Goal: Task Accomplishment & Management: Use online tool/utility

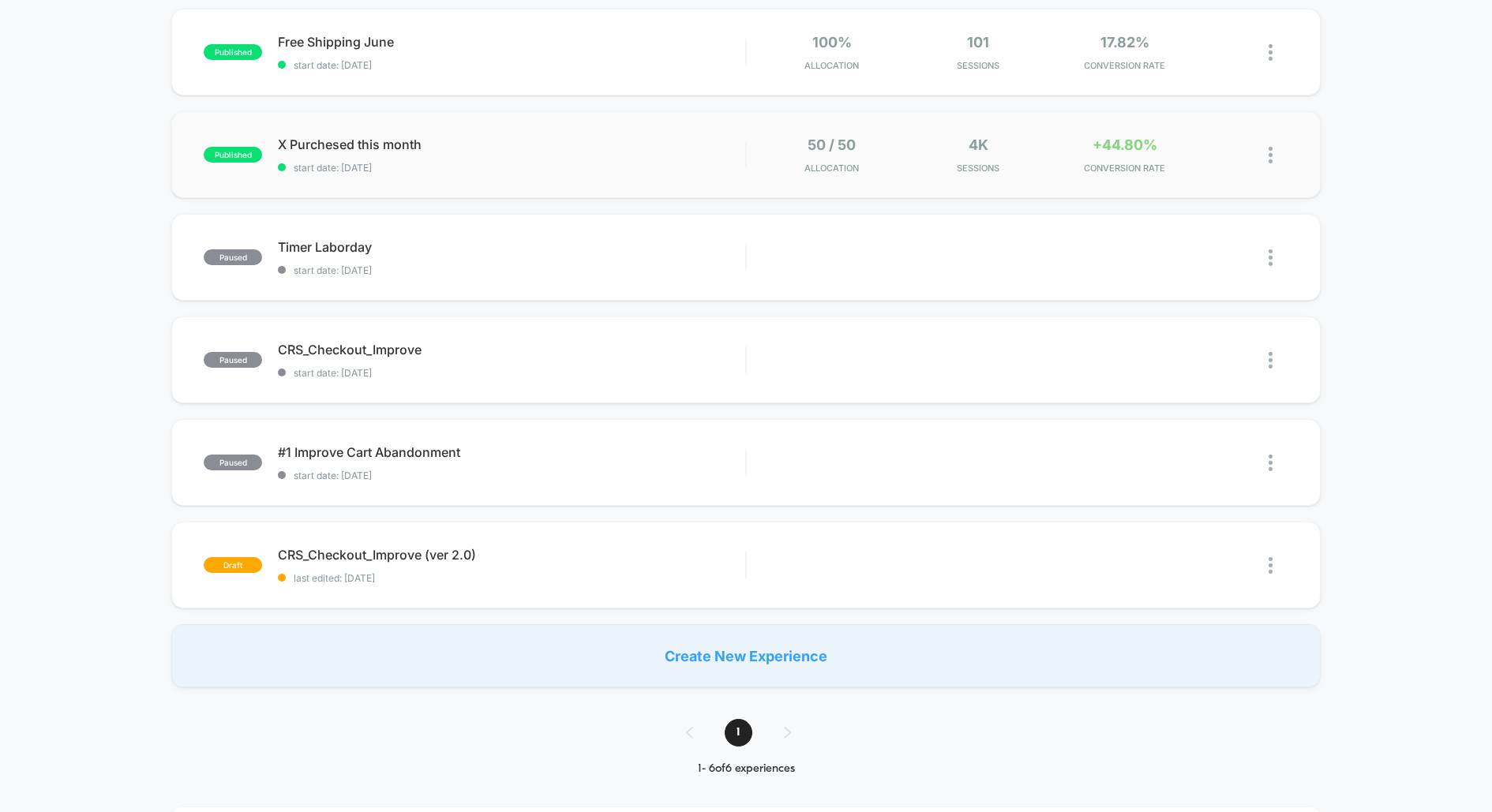
scroll to position [163, 0]
click at [358, 144] on span "X Purchesed this month Click to edit experience details" at bounding box center [511, 145] width 467 height 16
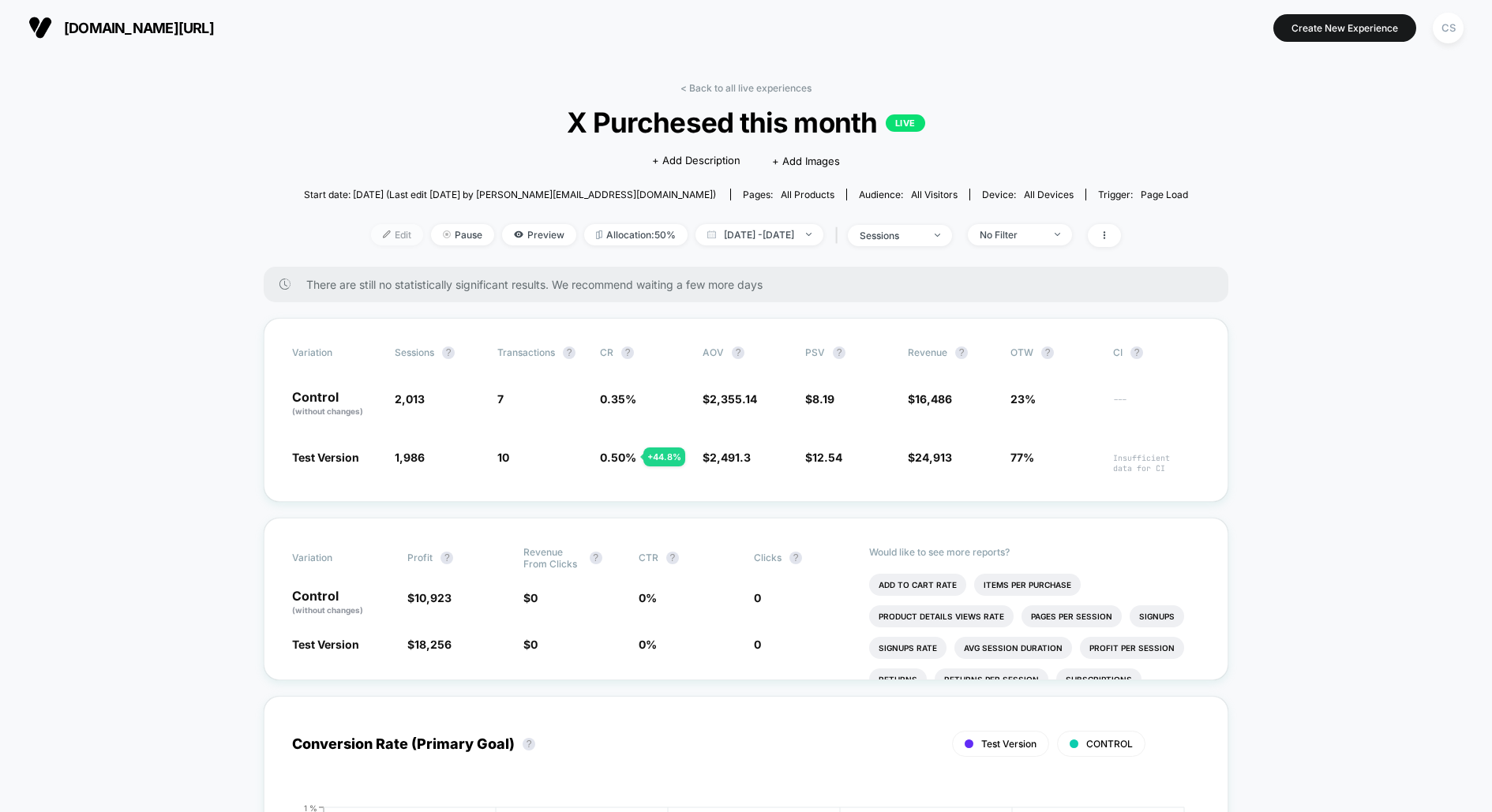
click at [371, 237] on span "Edit" at bounding box center [397, 234] width 53 height 21
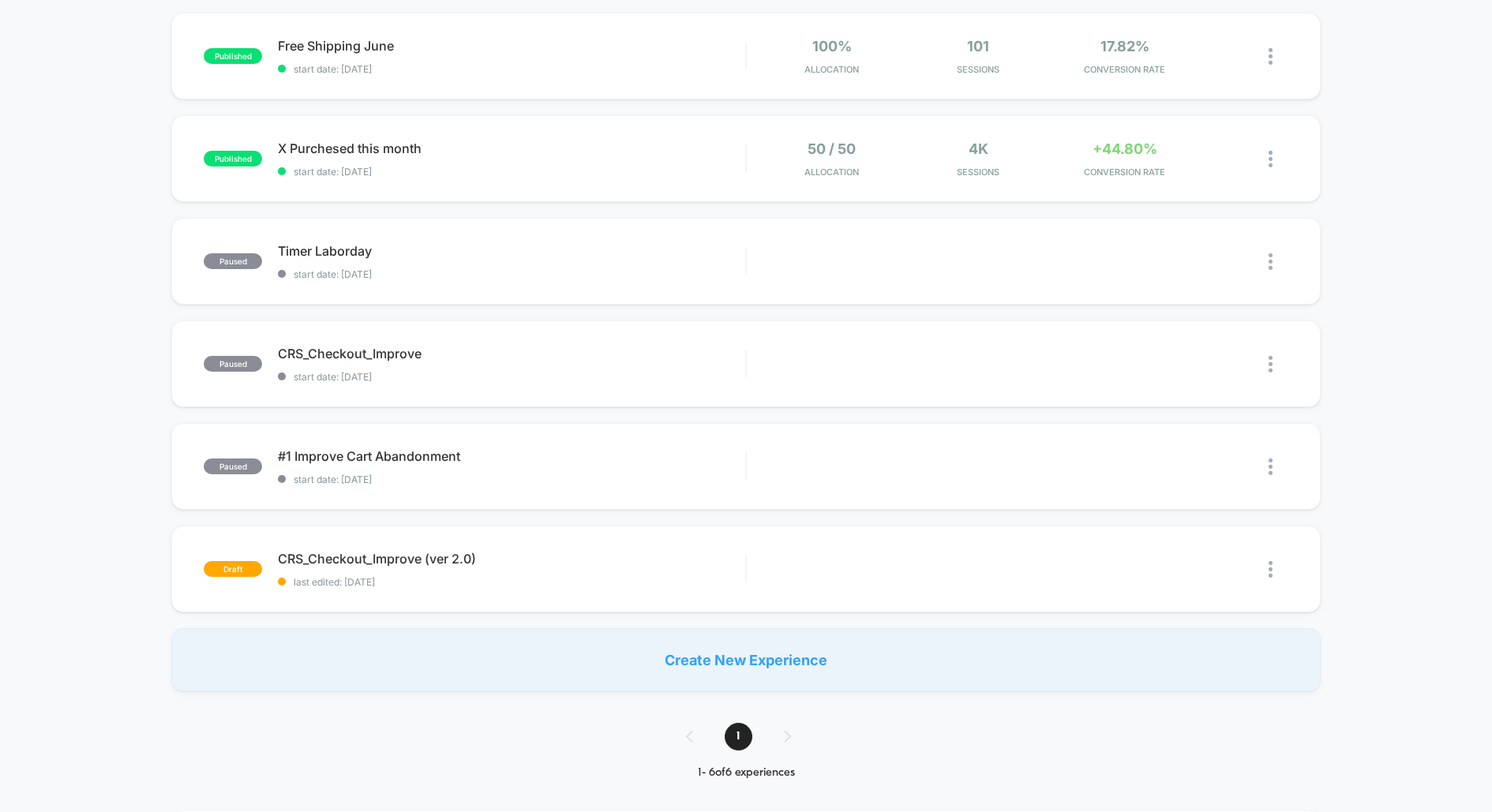
scroll to position [168, 0]
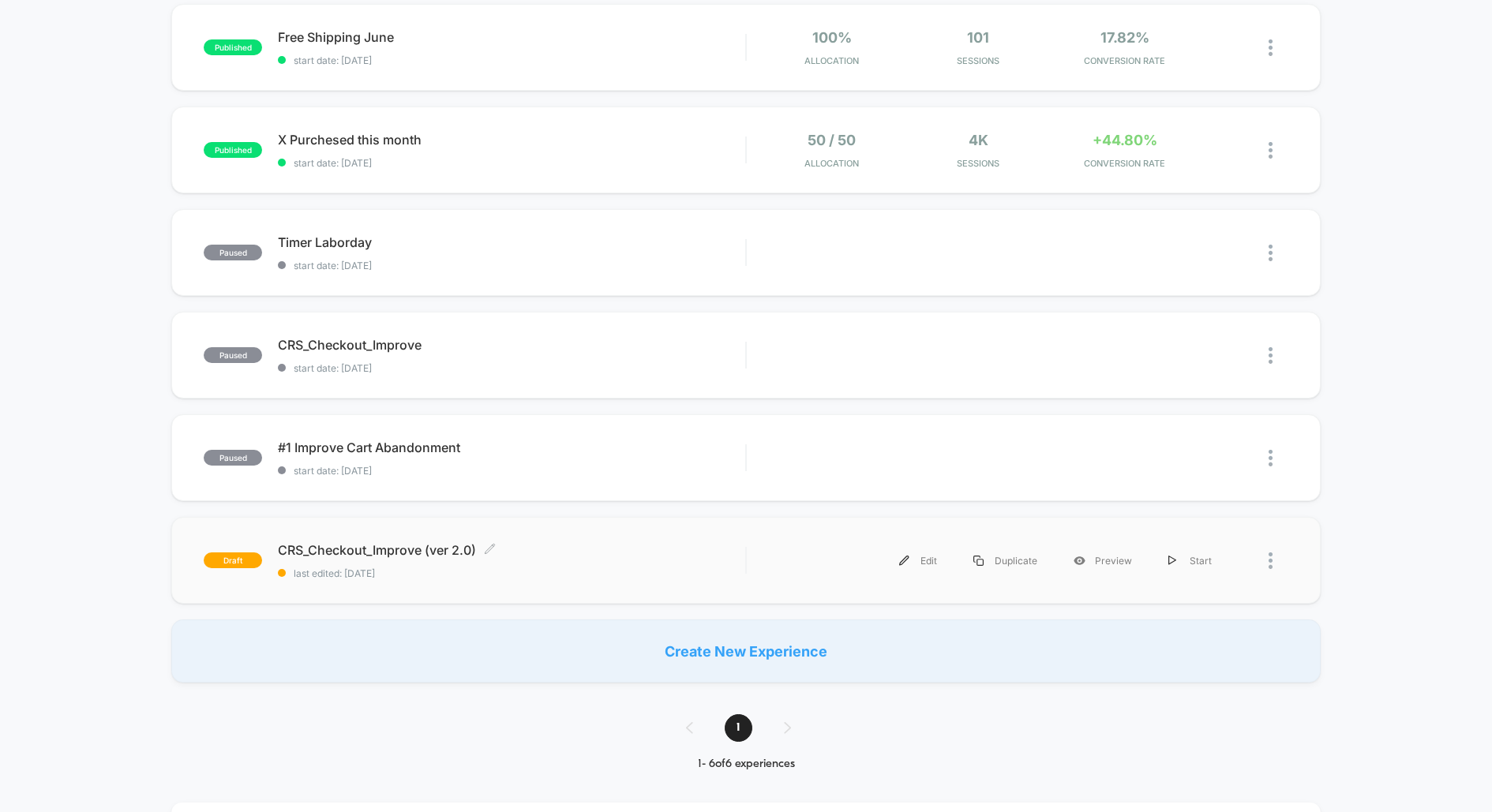
click at [324, 549] on span "CRS_Checkout_Improve (ver 2.0) Click to edit experience details" at bounding box center [511, 550] width 467 height 16
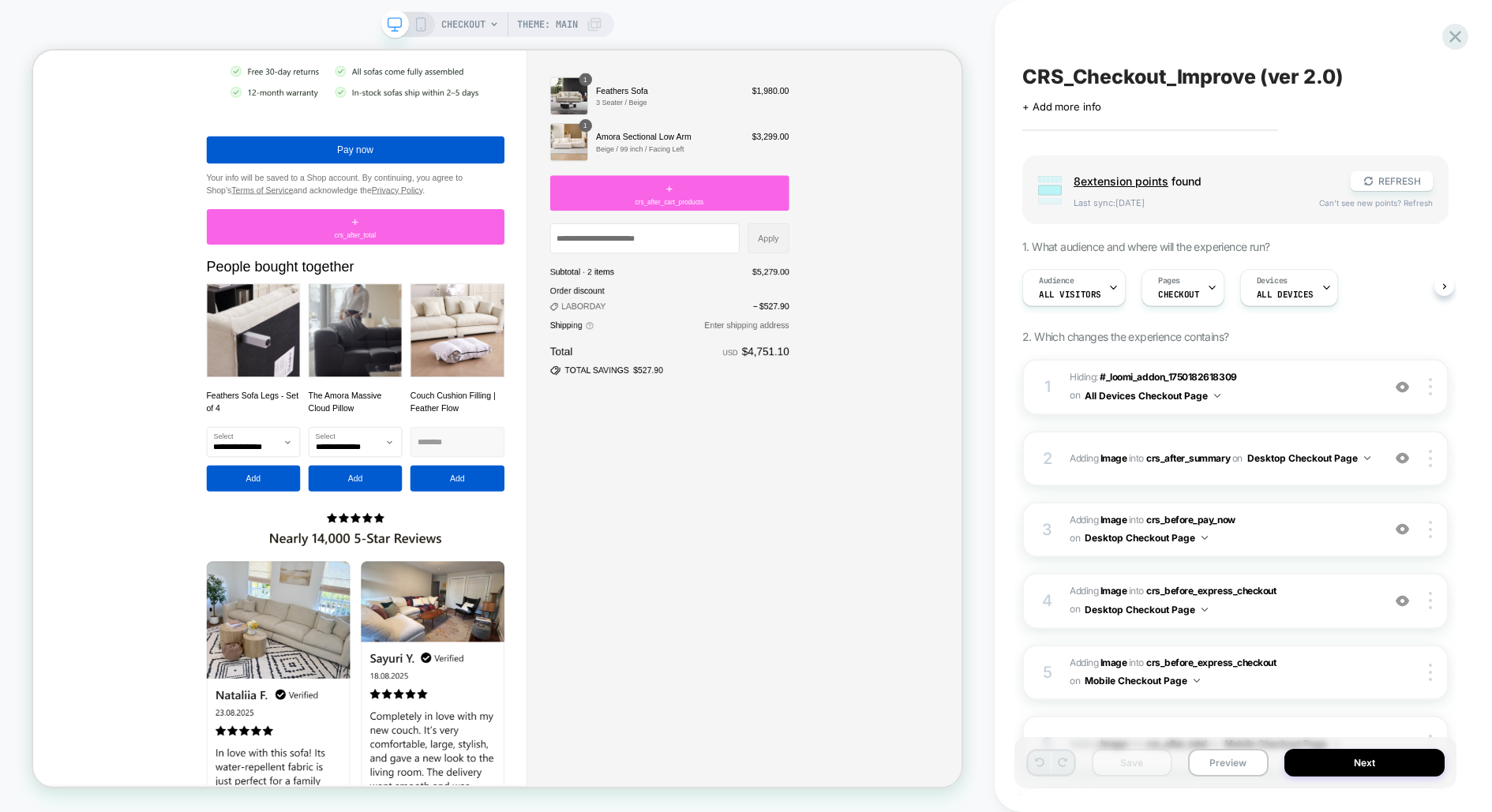
scroll to position [1710, 0]
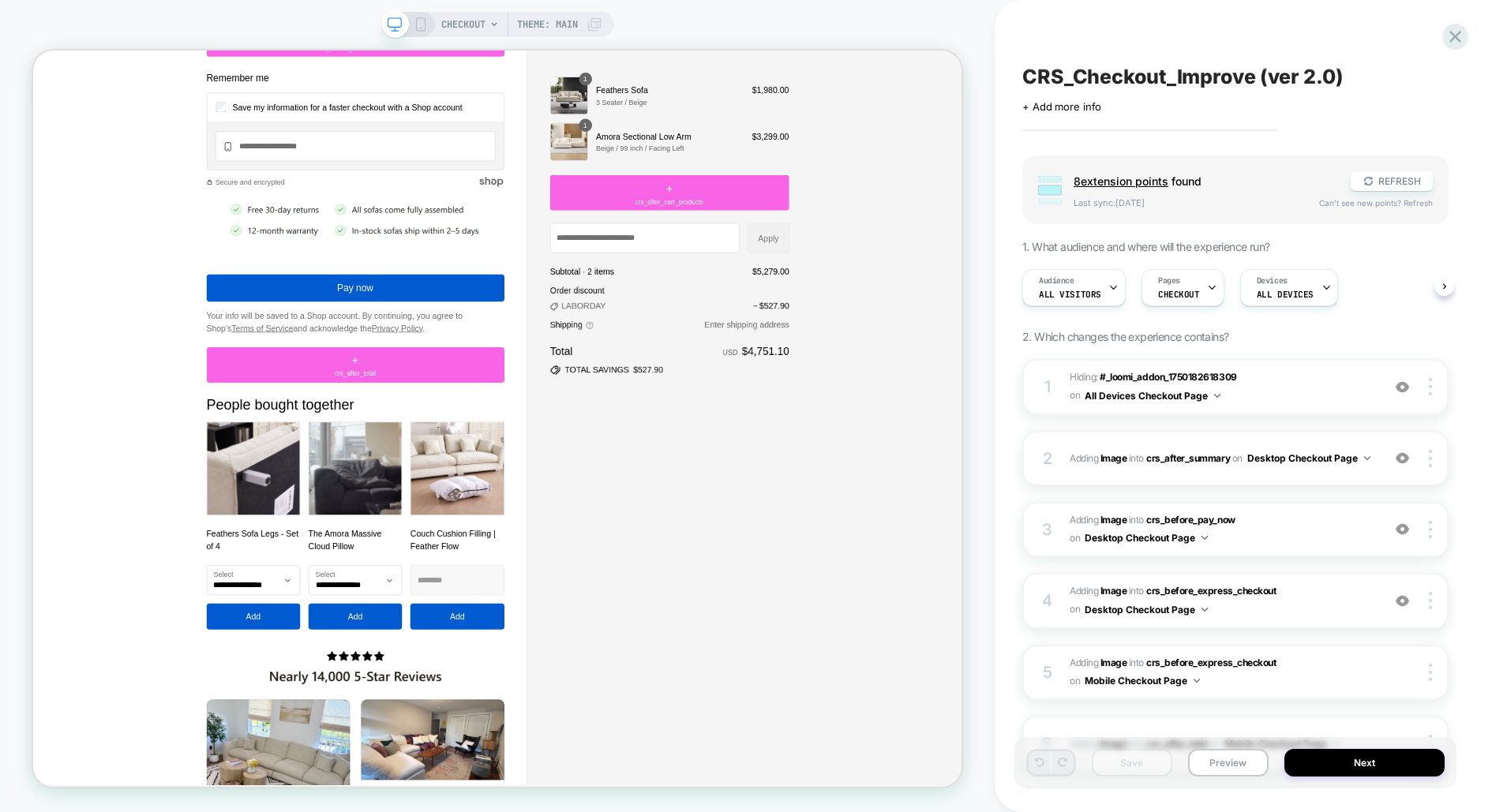
click at [421, 24] on icon at bounding box center [421, 24] width 14 height 14
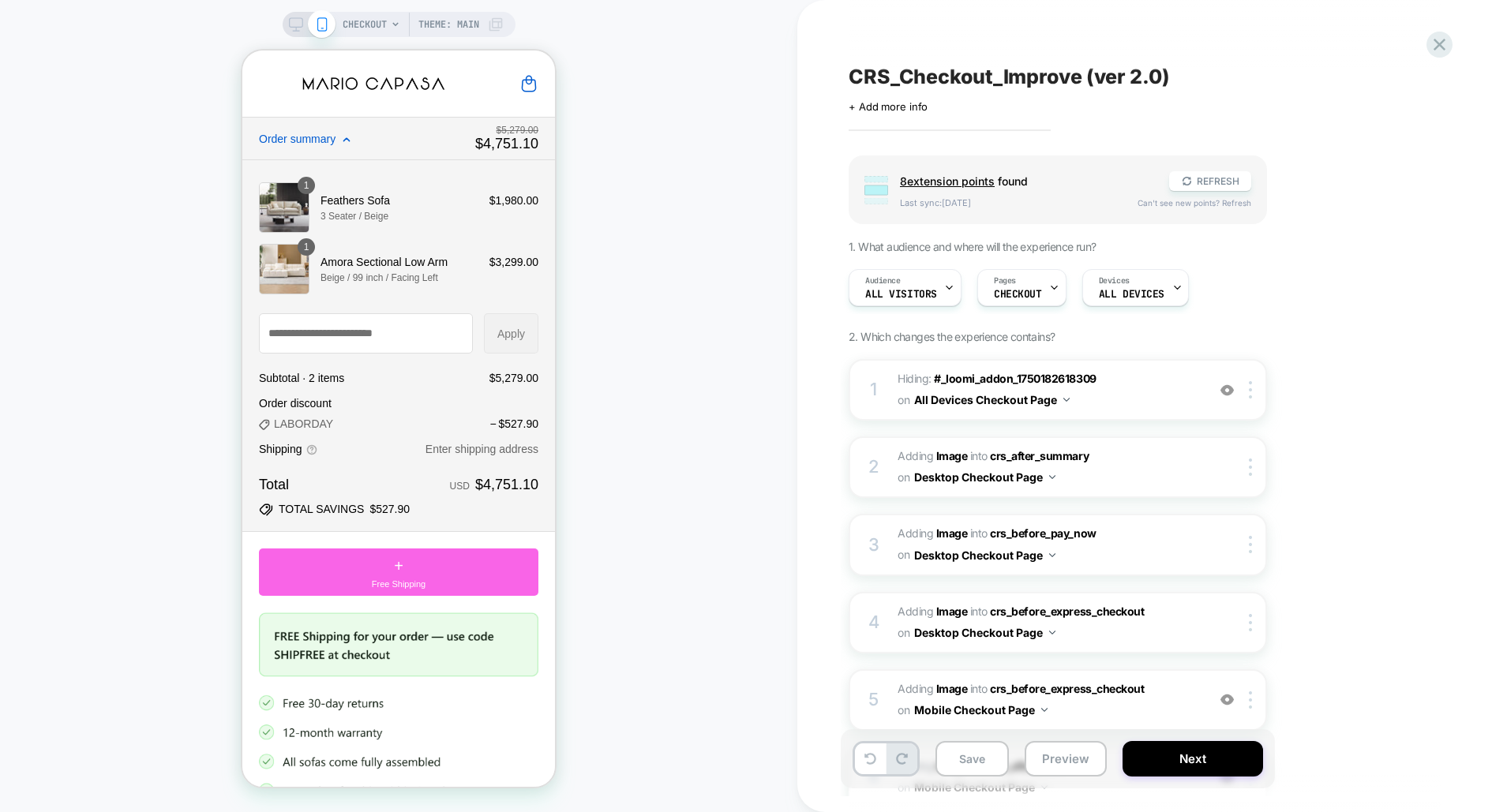
click at [289, 22] on icon at bounding box center [296, 24] width 14 height 14
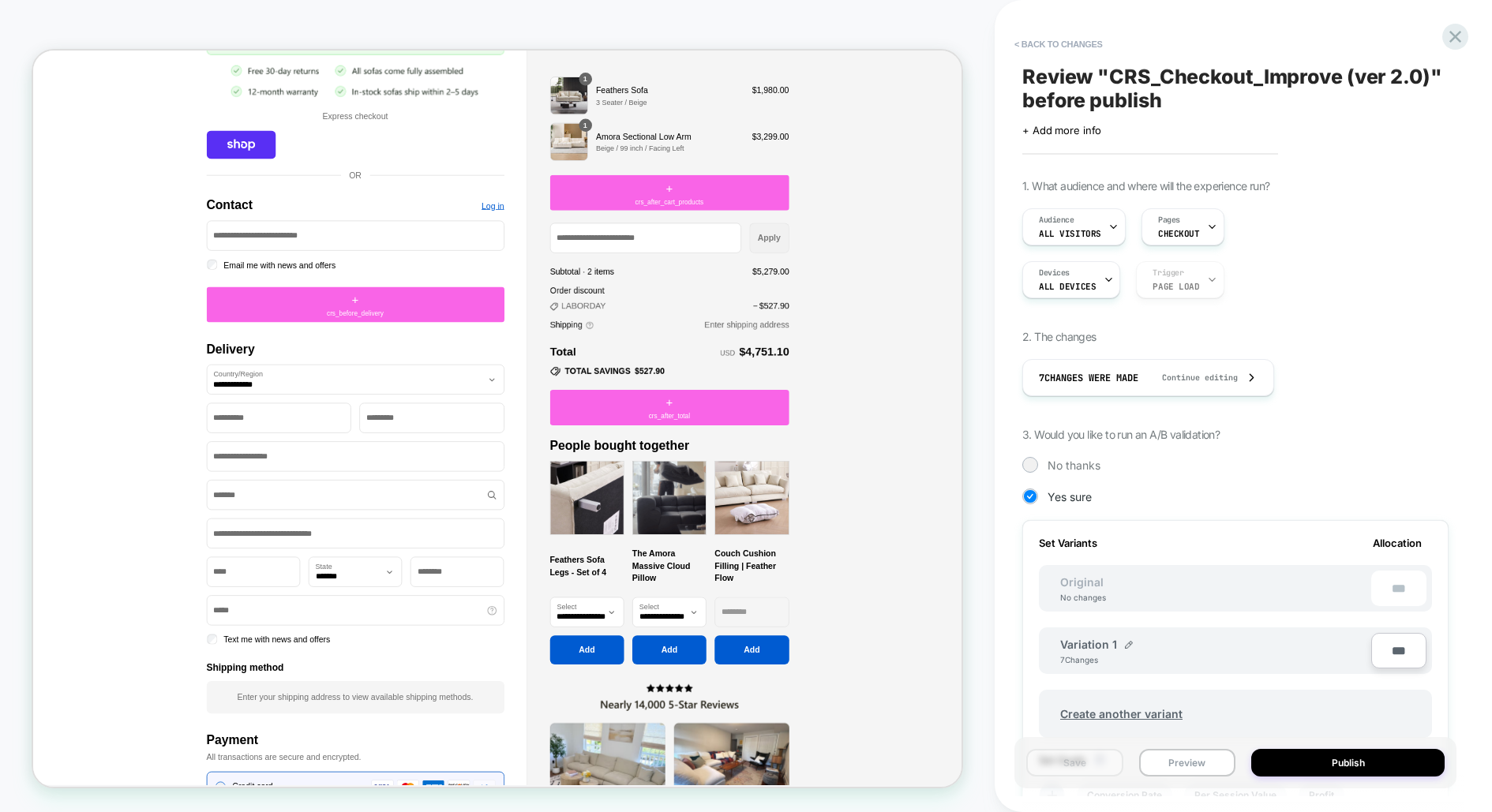
click at [1167, 283] on div "Devices ALL DEVICES Trigger Page Load" at bounding box center [1235, 280] width 426 height 37
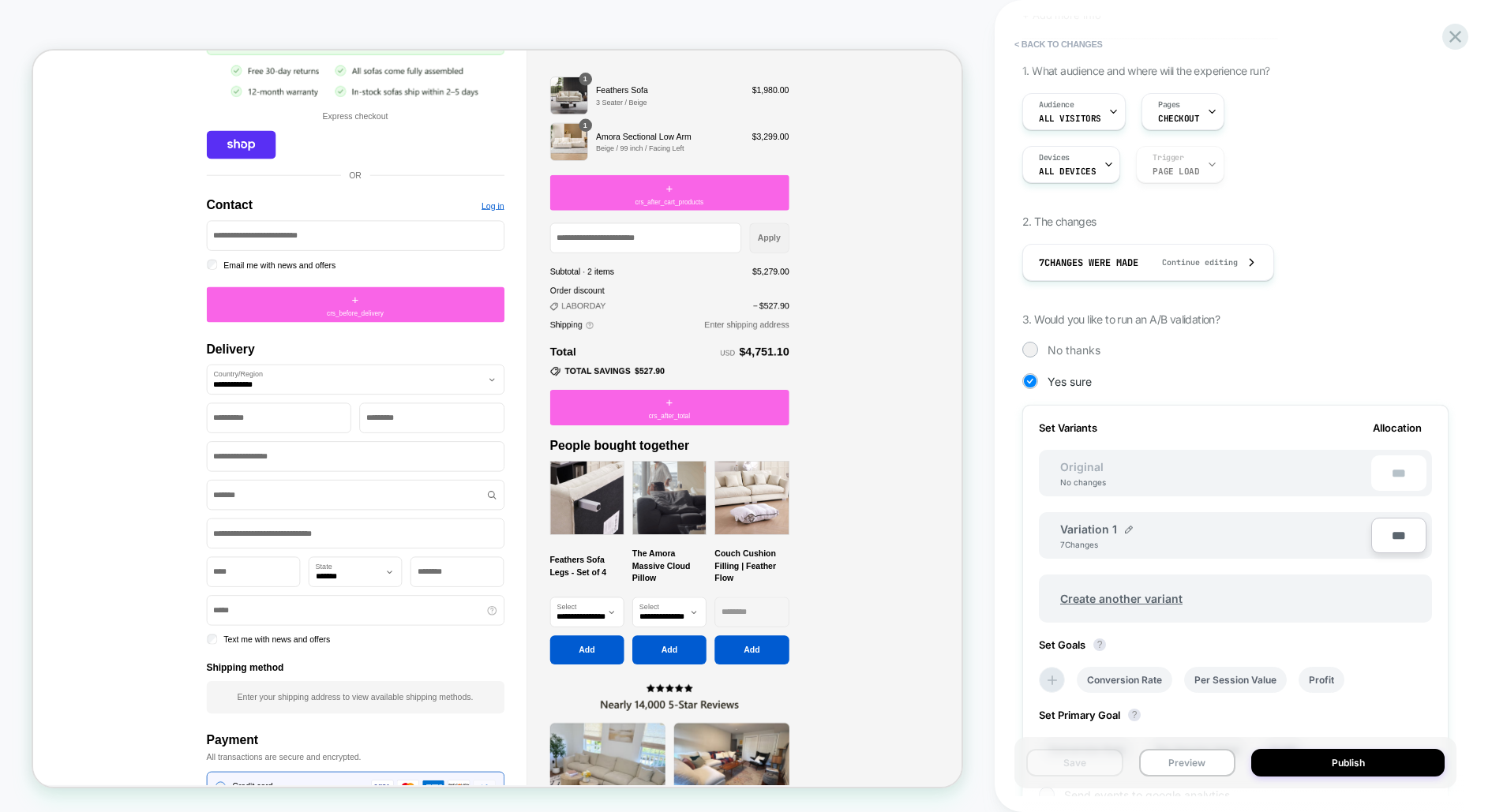
scroll to position [332, 0]
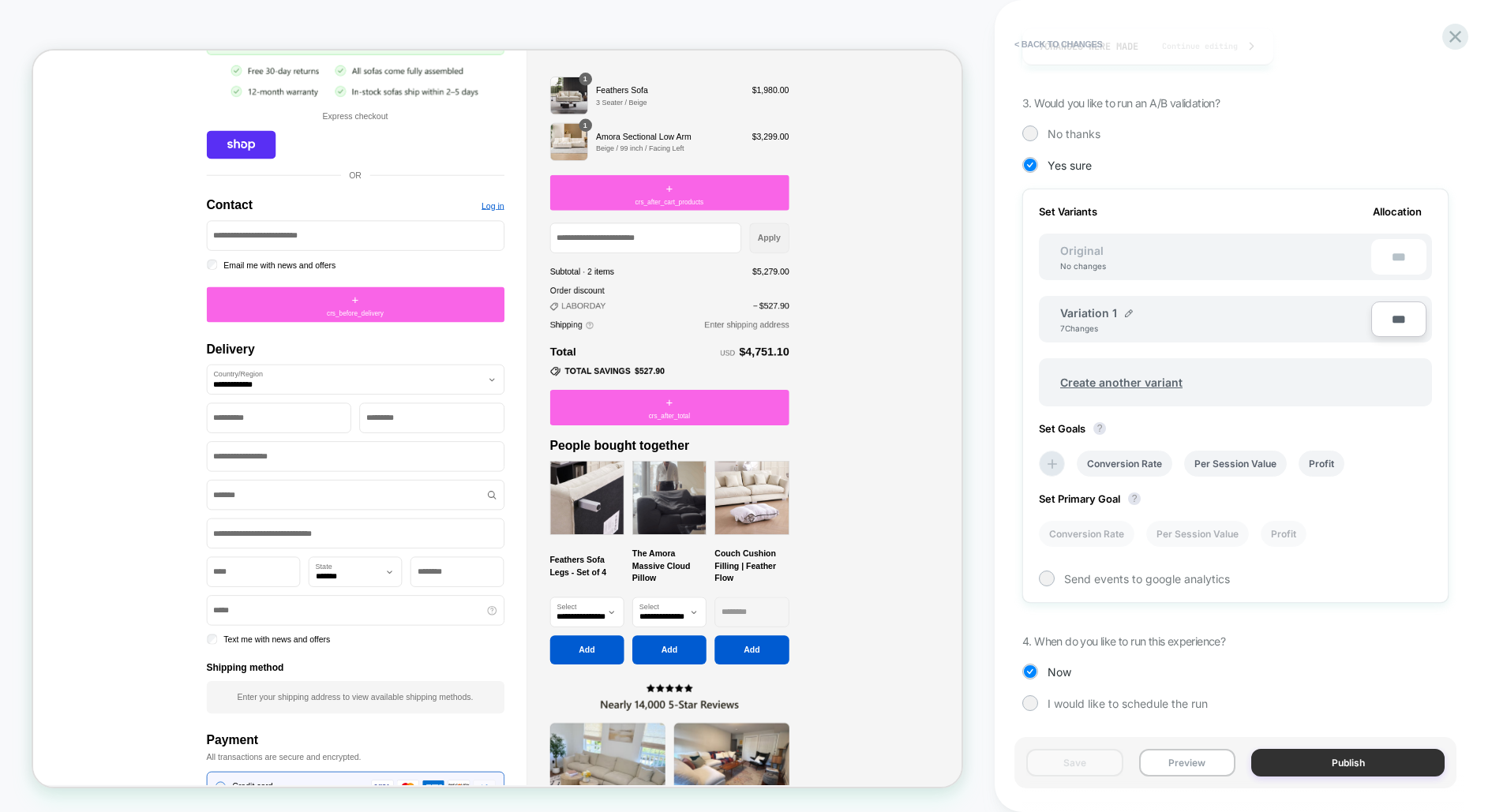
click at [1306, 768] on button "Publish" at bounding box center [1348, 763] width 193 height 28
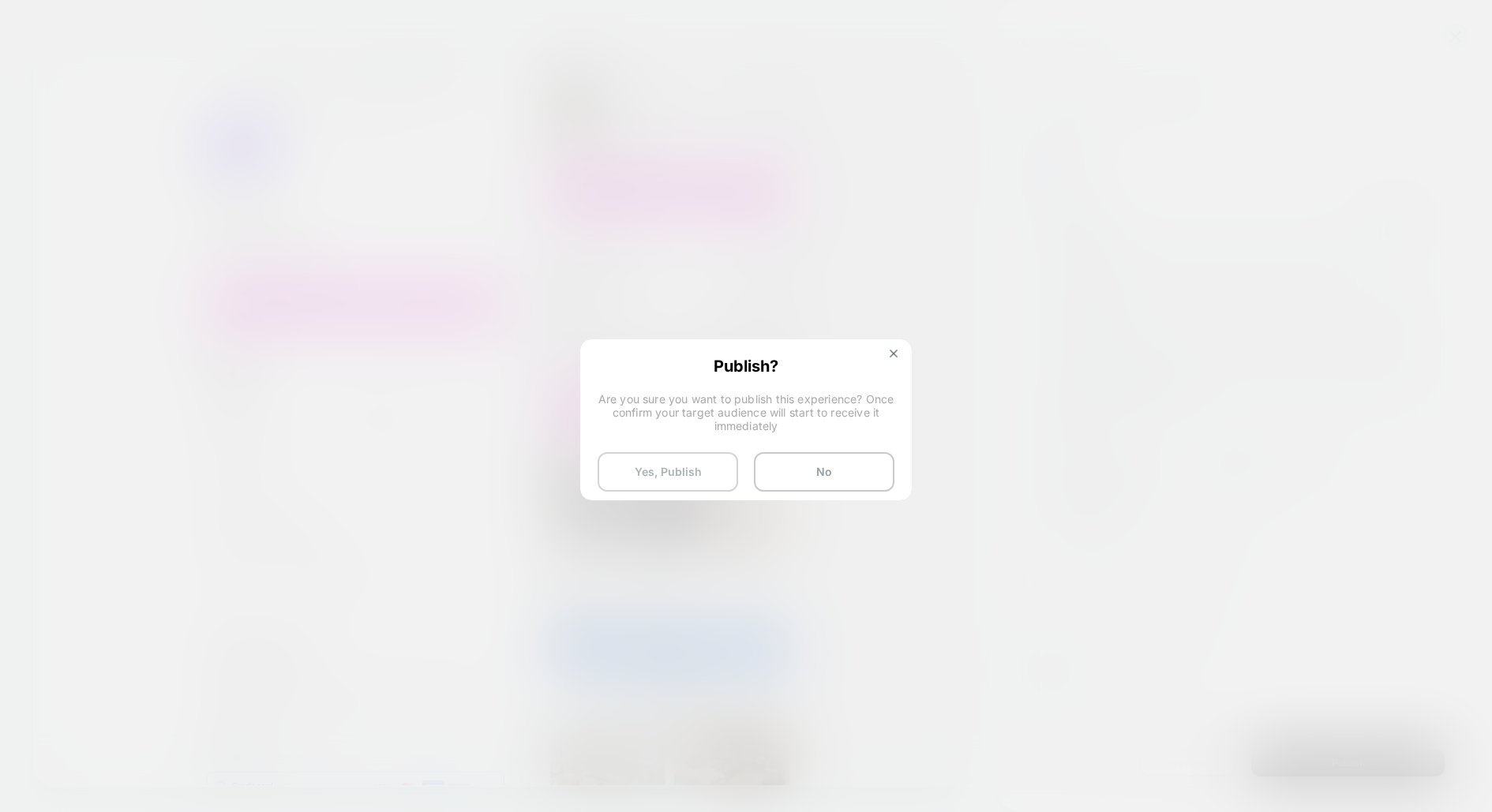
click at [665, 471] on button "Yes, Publish" at bounding box center [668, 472] width 141 height 39
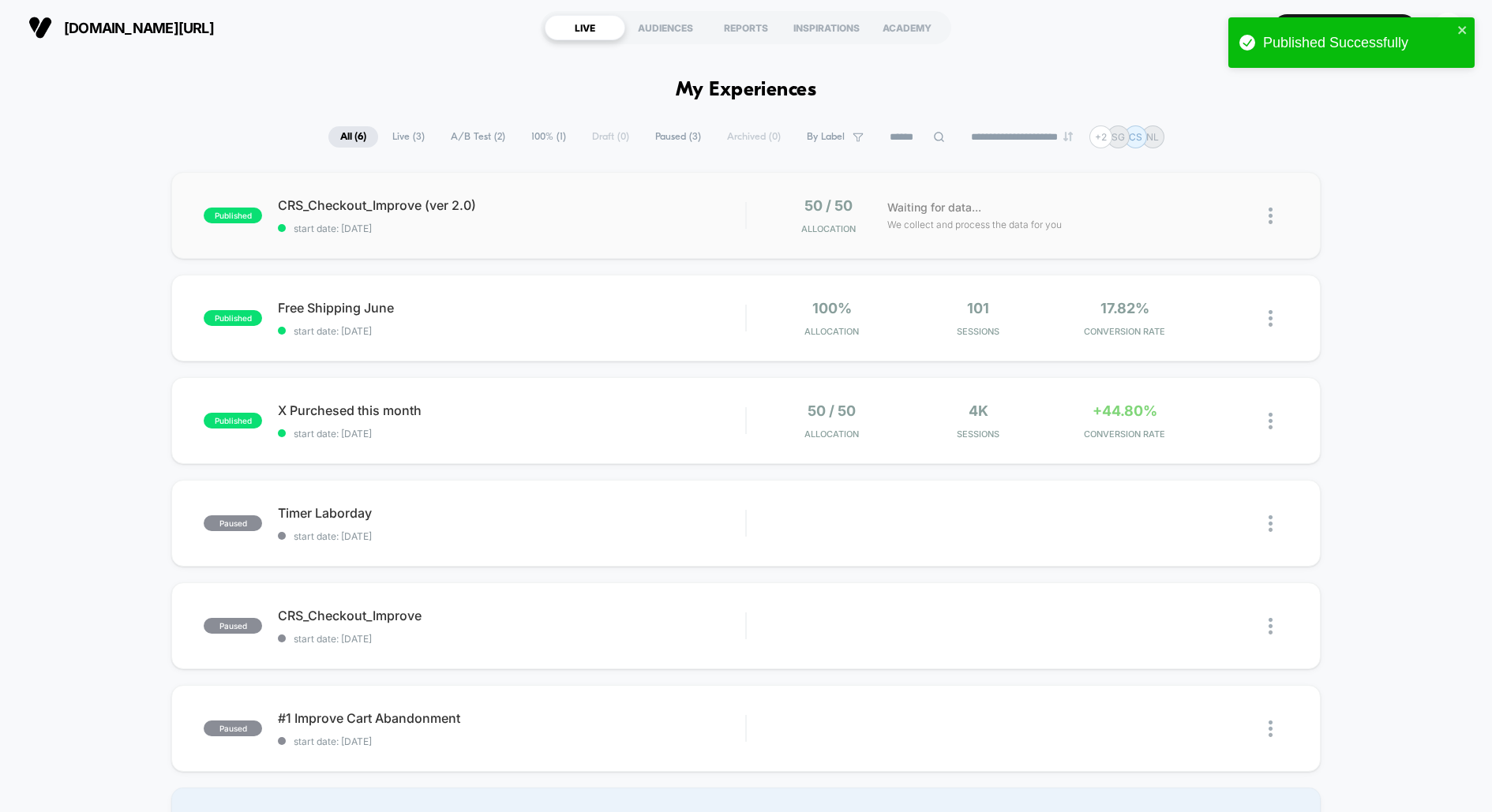
scroll to position [18, 0]
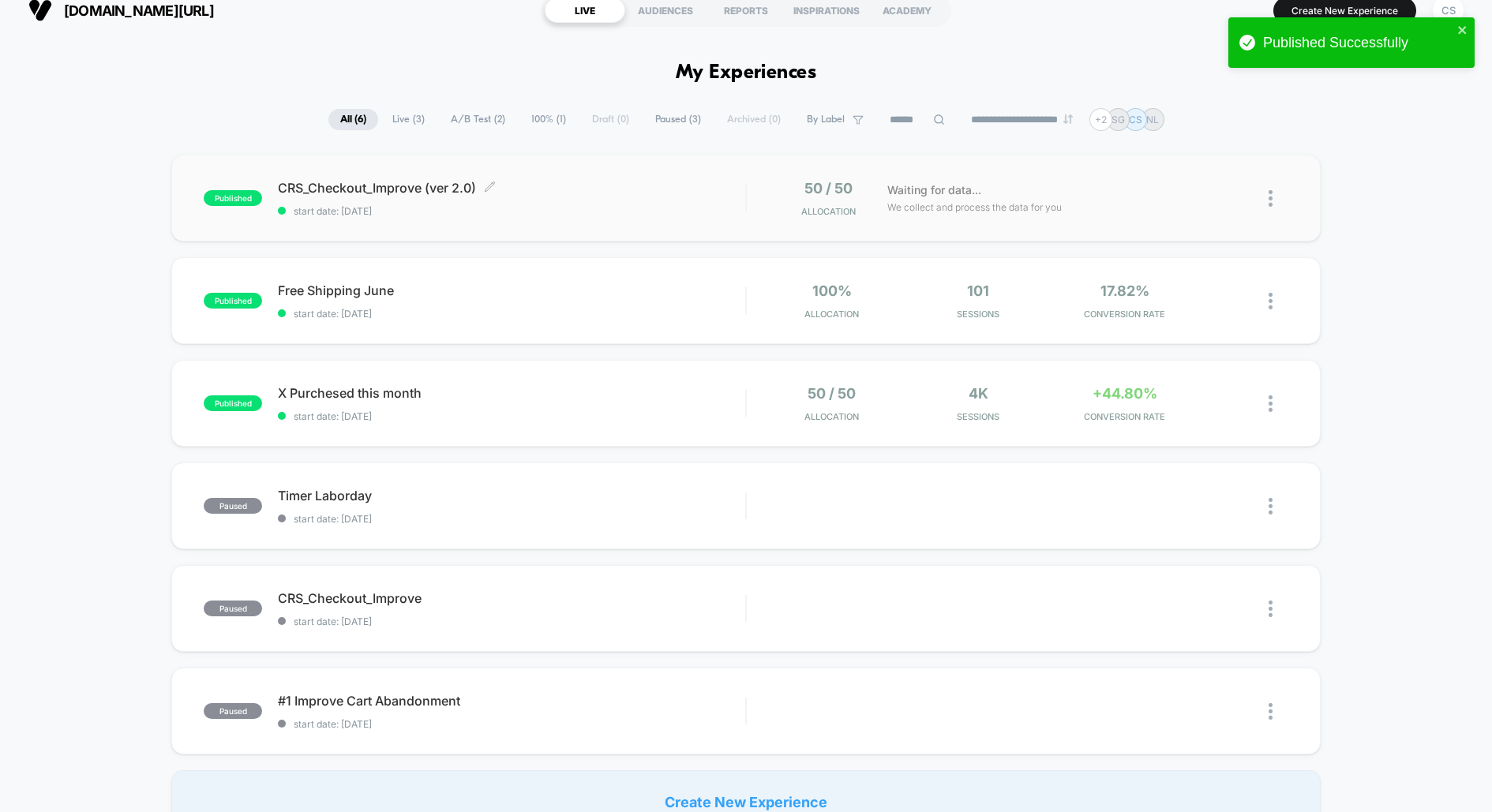
click at [331, 190] on span "CRS_Checkout_Improve (ver 2.0) Click to edit experience details" at bounding box center [511, 188] width 467 height 16
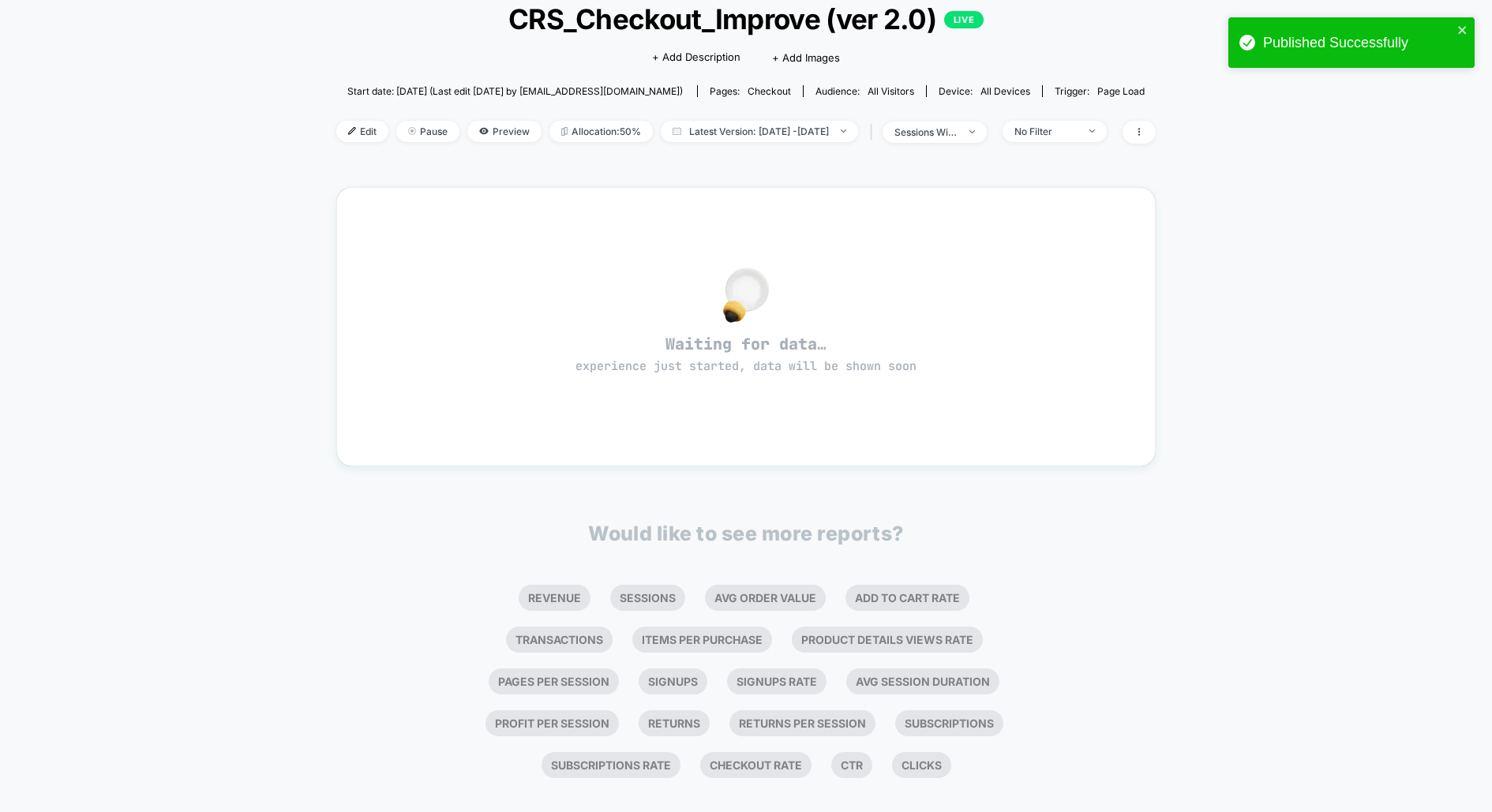
scroll to position [125, 0]
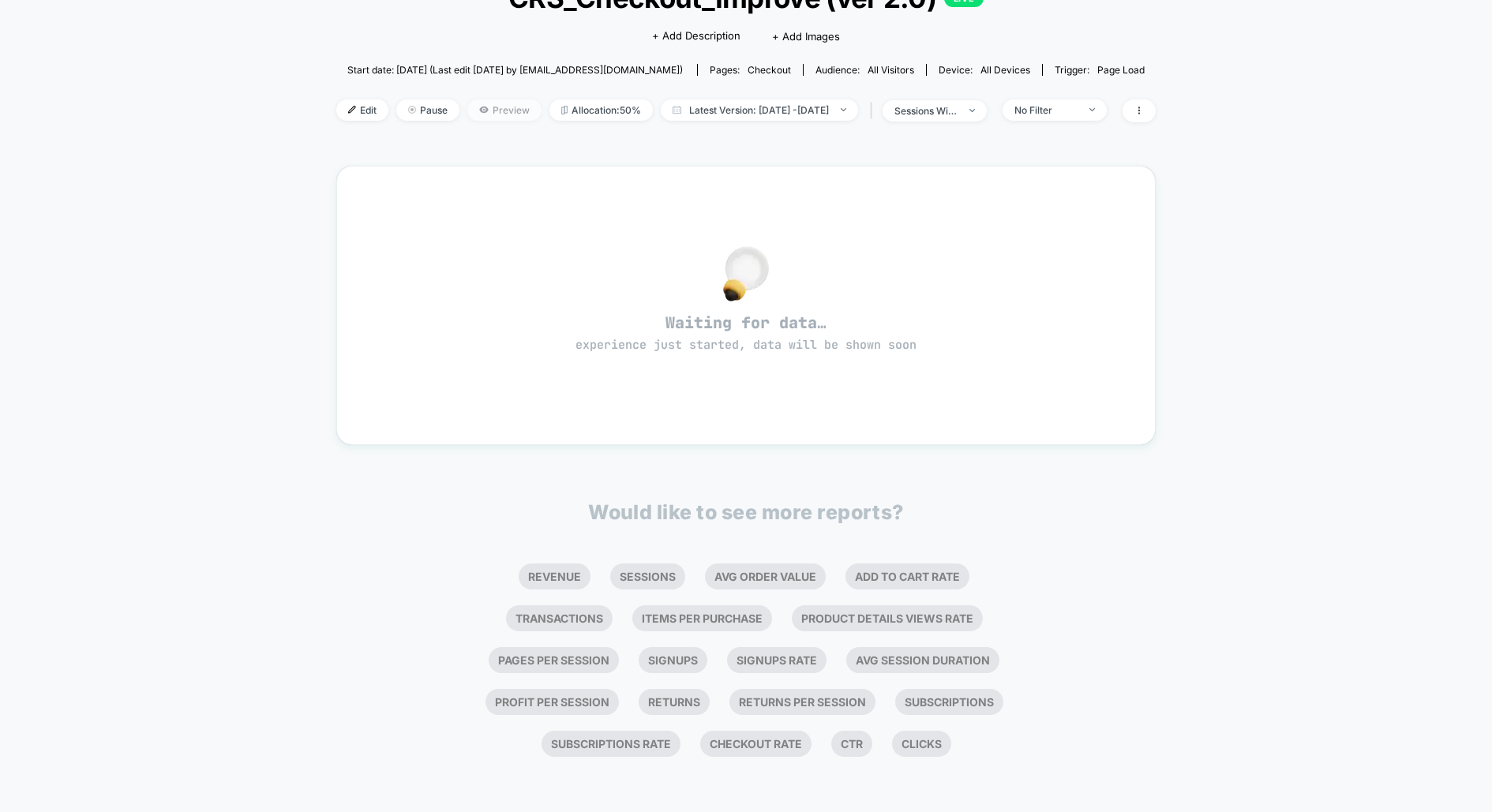
click at [484, 112] on span "Preview" at bounding box center [504, 110] width 74 height 21
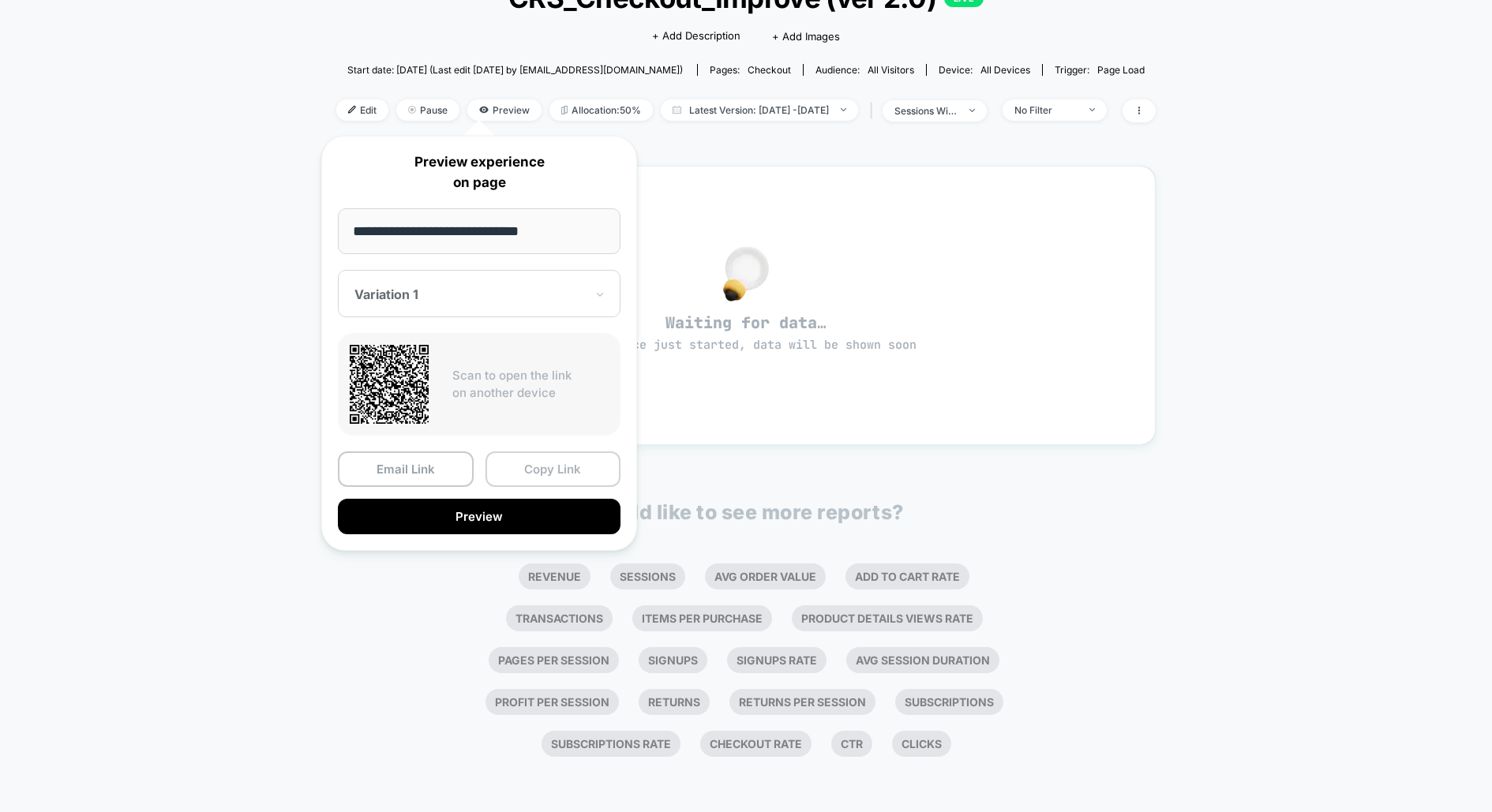
click at [527, 463] on button "Copy Link" at bounding box center [553, 469] width 136 height 36
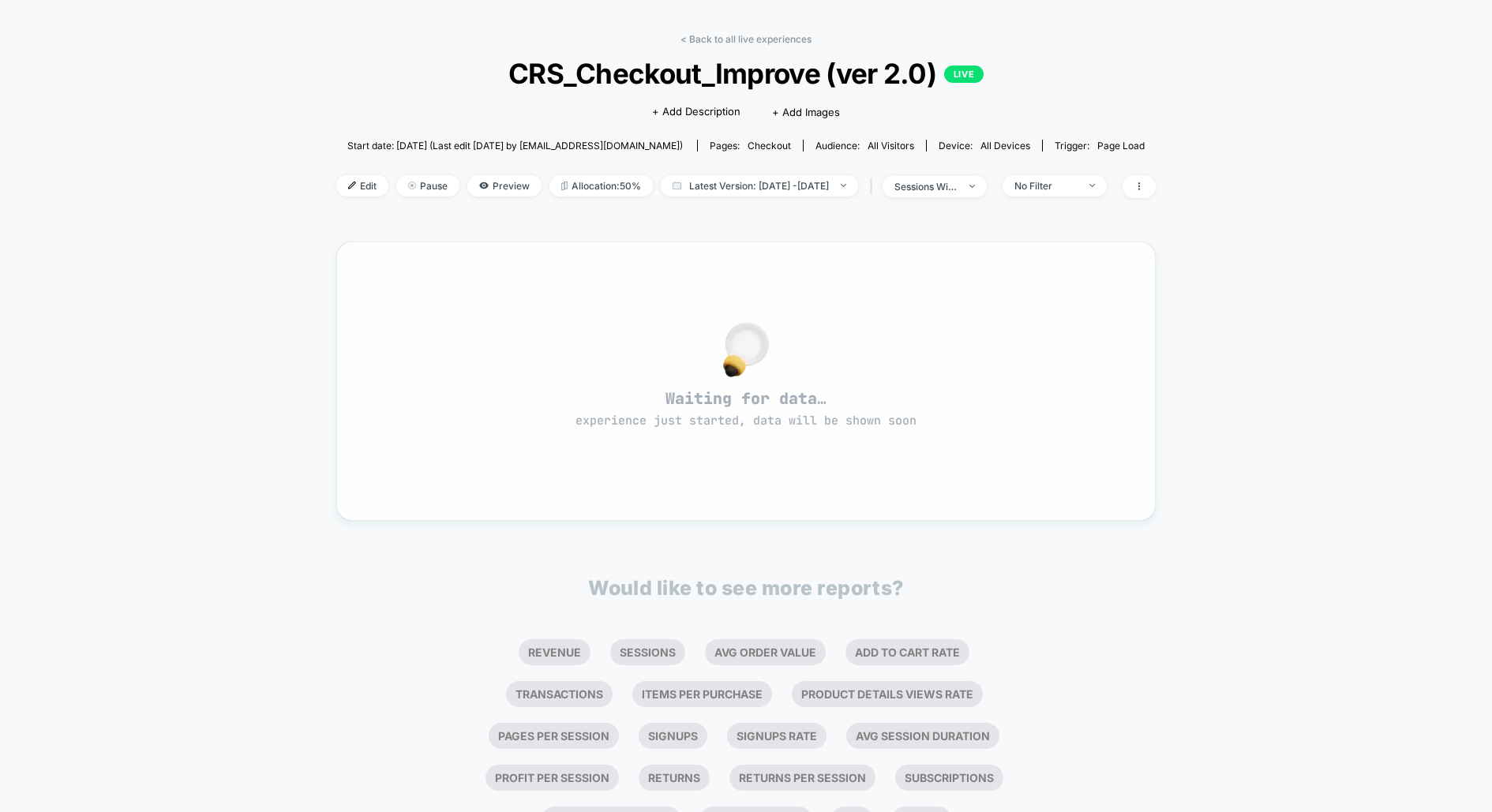
scroll to position [0, 0]
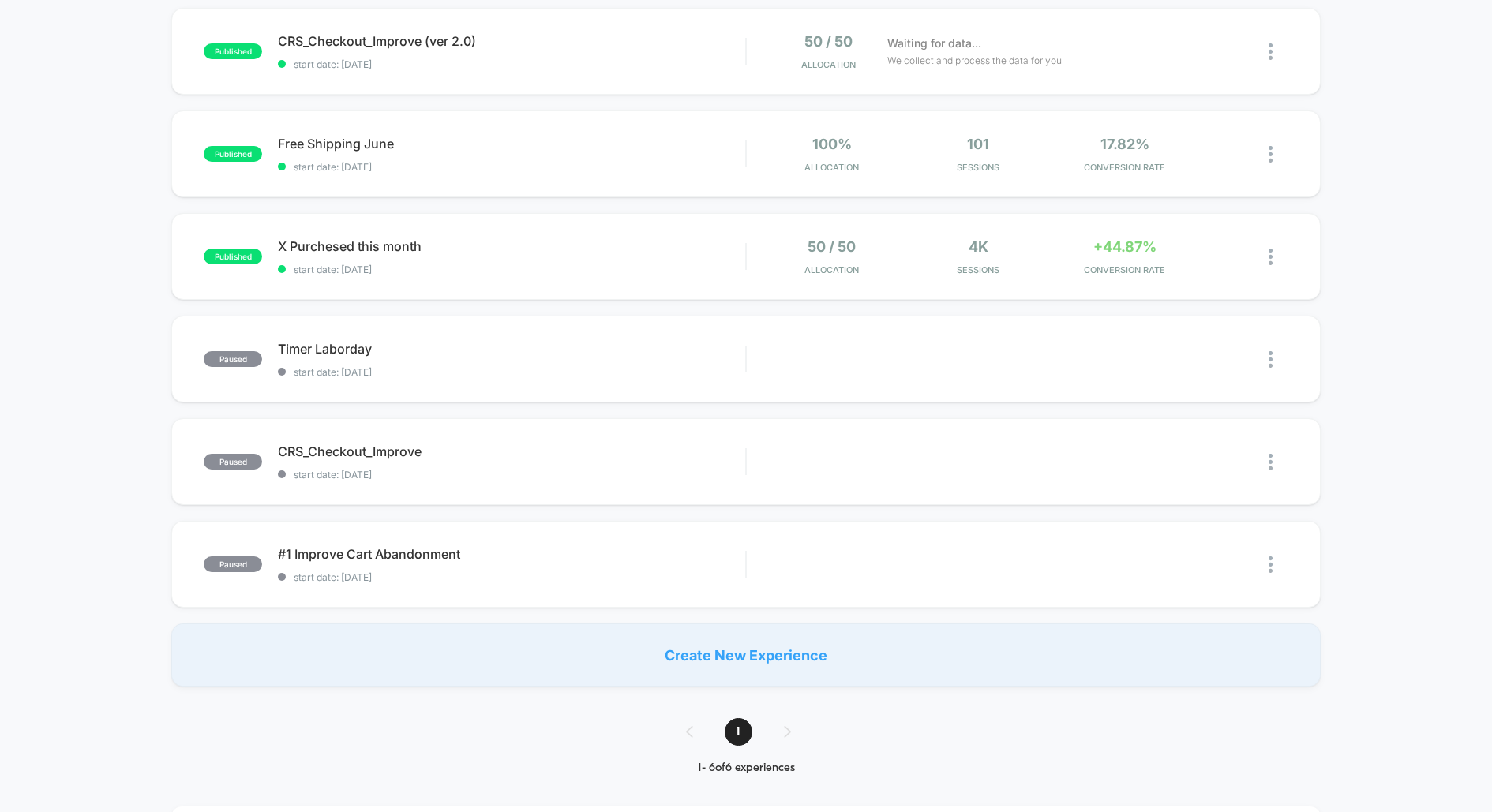
scroll to position [172, 0]
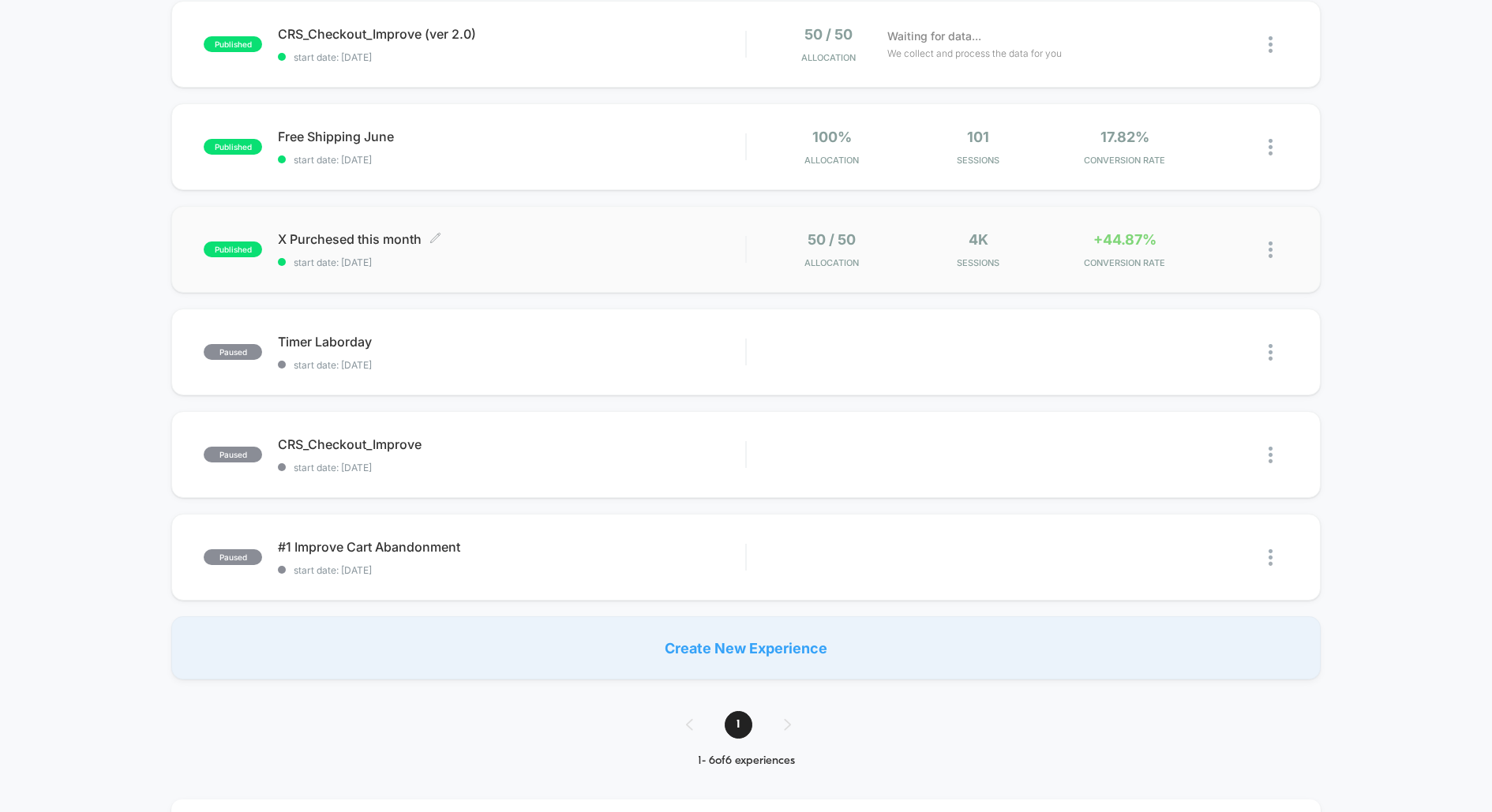
click at [358, 236] on span "X Purchesed this month Click to edit experience details" at bounding box center [511, 239] width 467 height 16
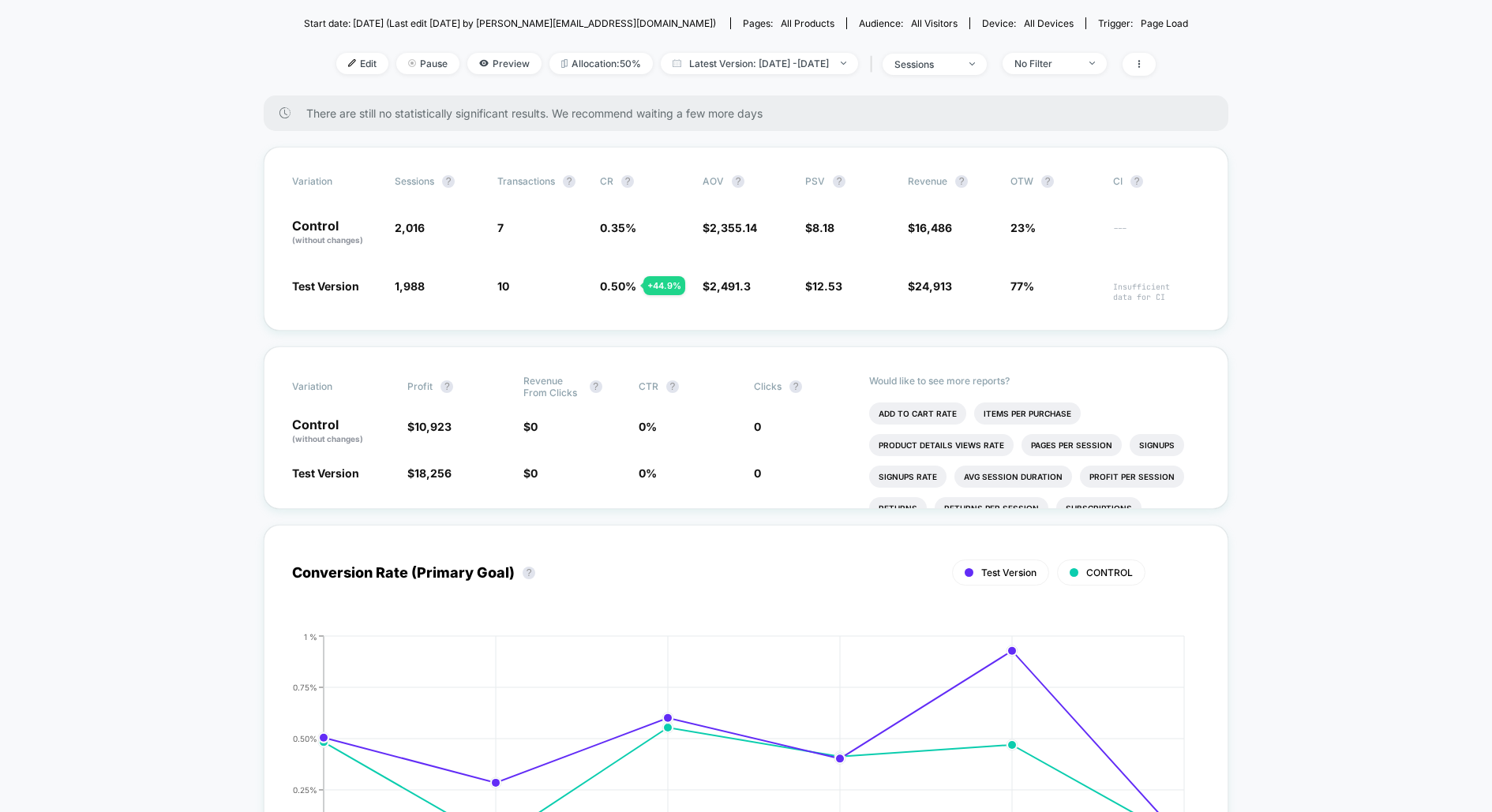
scroll to position [189, 0]
